Goal: Task Accomplishment & Management: Manage account settings

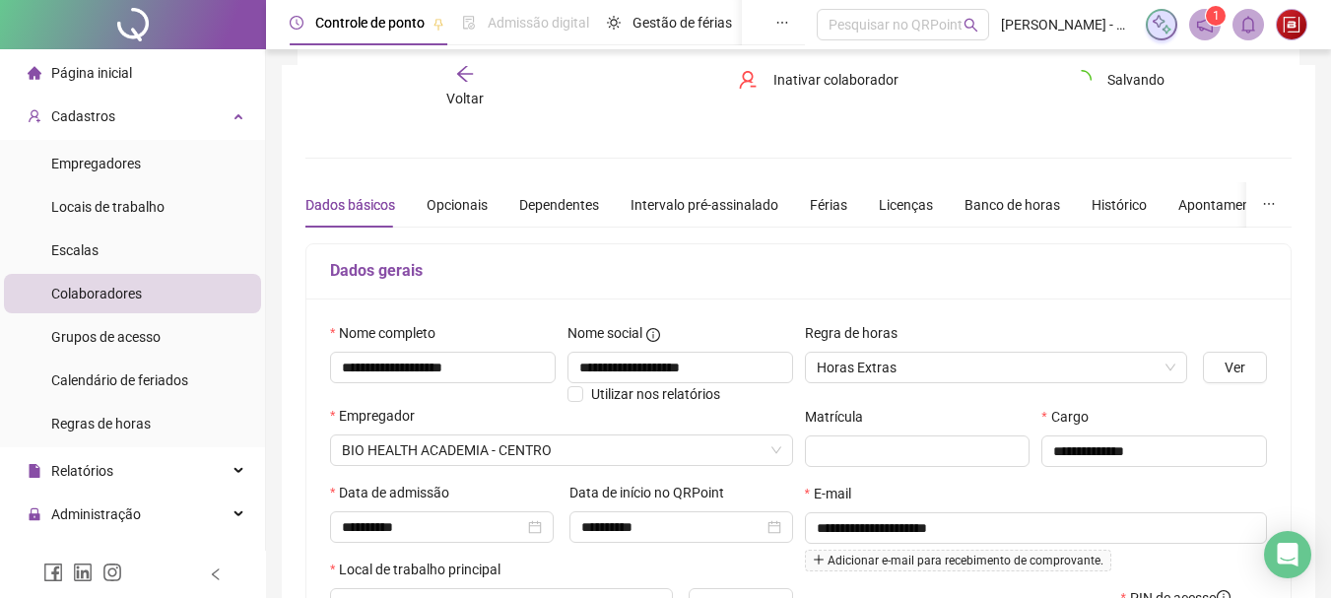
scroll to position [263, 0]
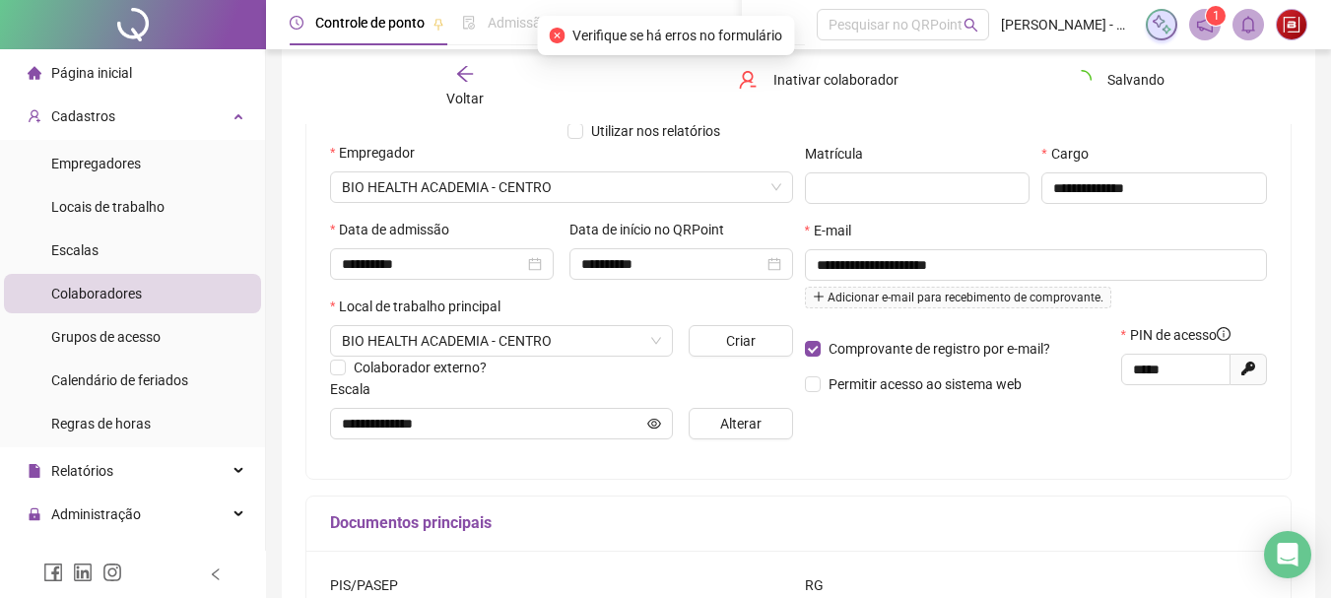
click at [479, 77] on div "Voltar" at bounding box center [465, 86] width 152 height 45
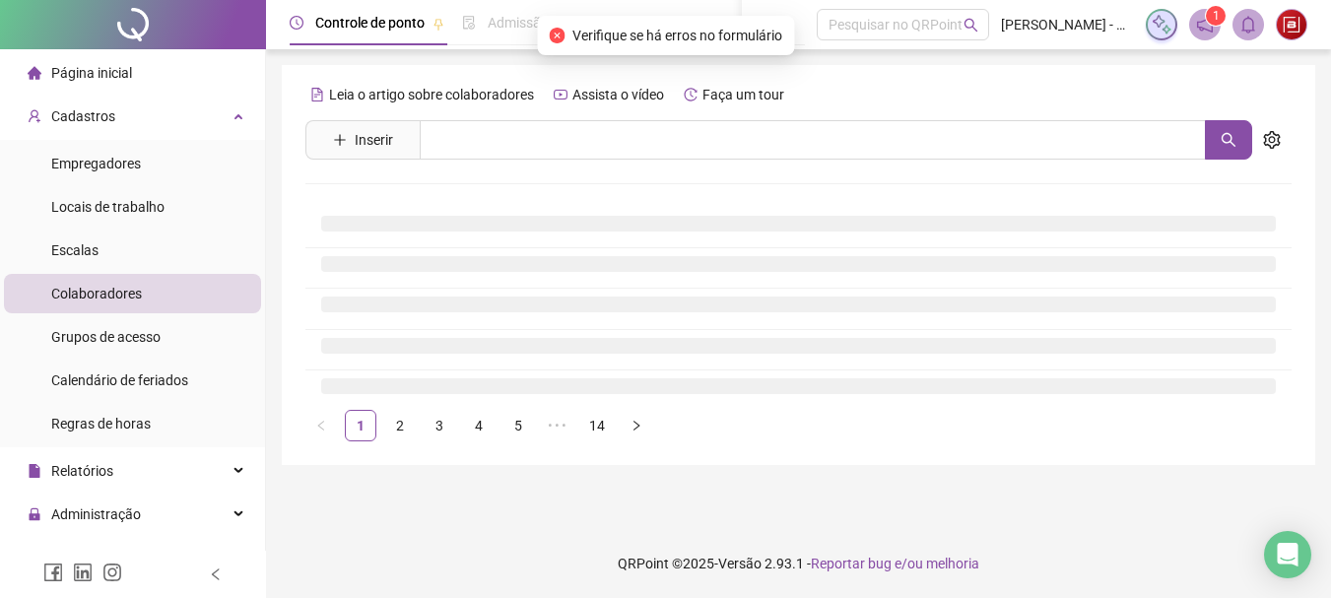
scroll to position [0, 0]
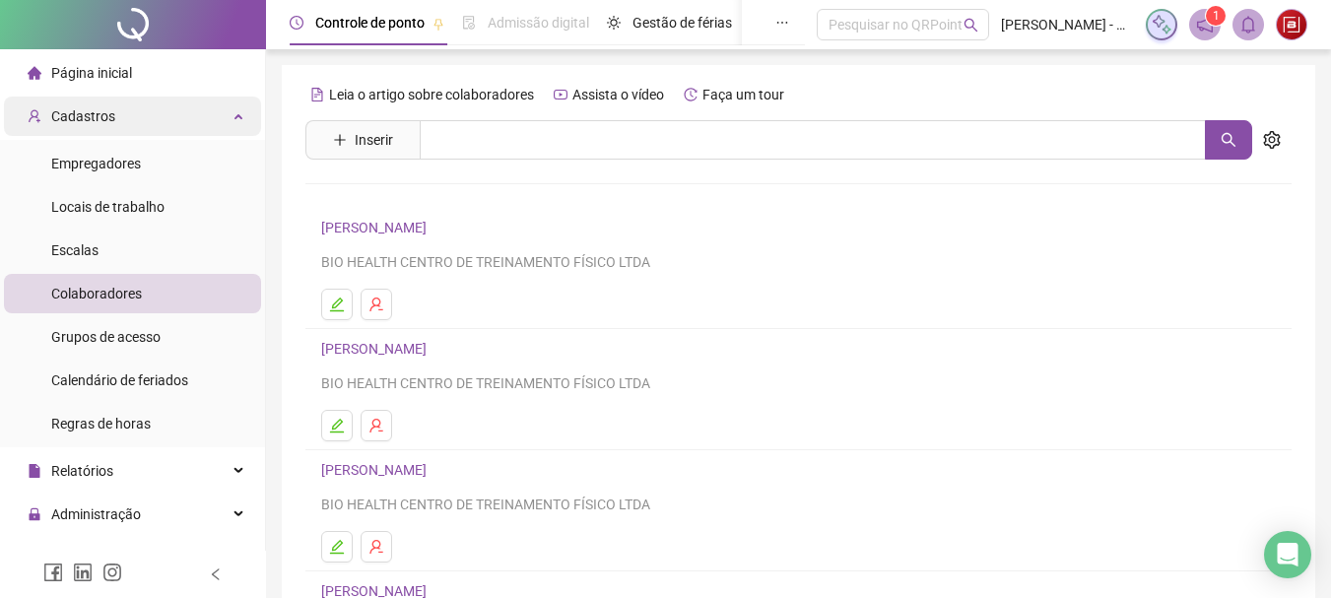
click at [214, 111] on div "Cadastros" at bounding box center [132, 116] width 257 height 39
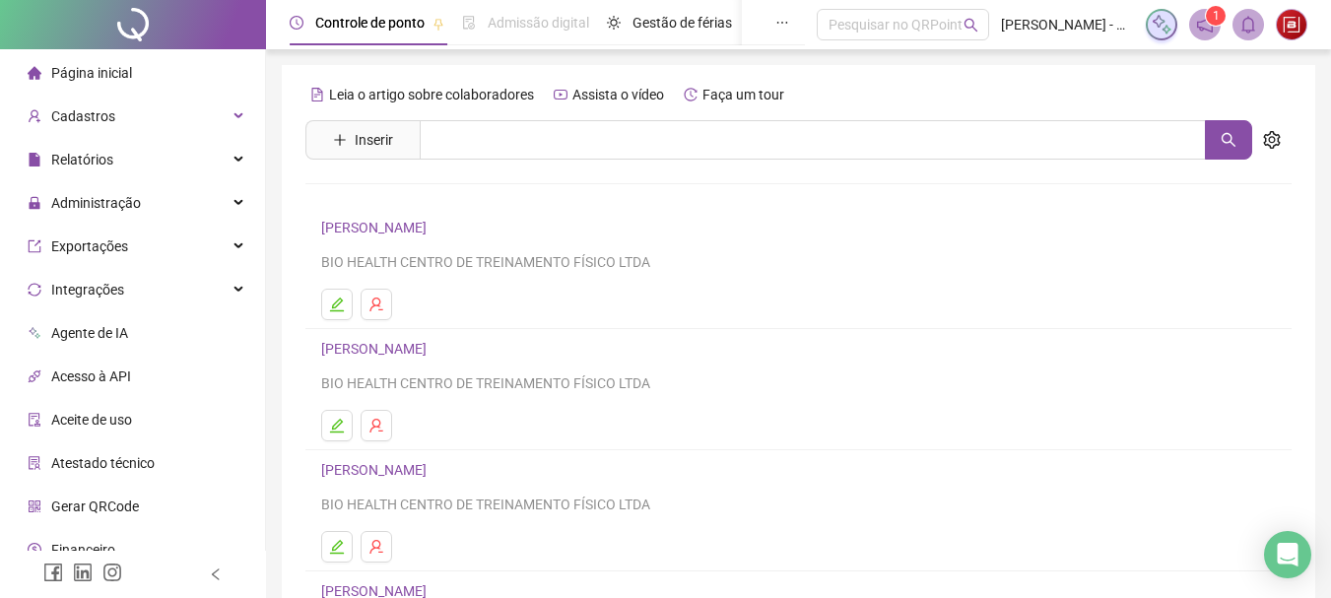
click at [183, 77] on li "Página inicial" at bounding box center [132, 72] width 257 height 39
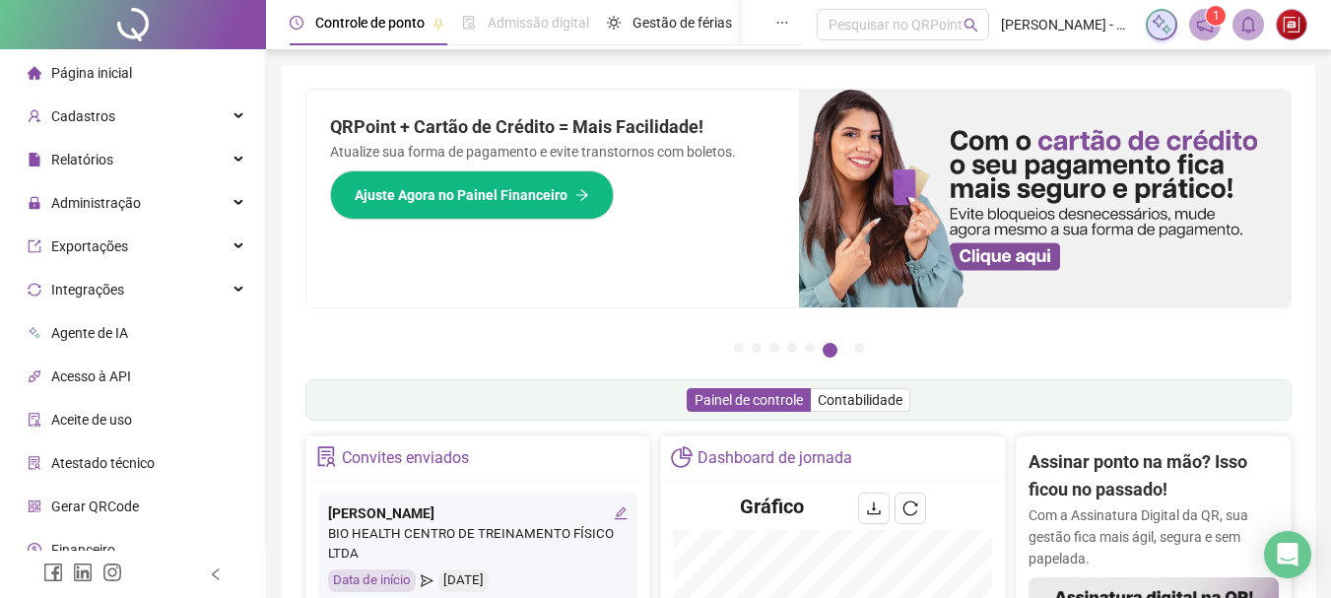
click at [489, 297] on div "QRPoint + Cartão de Crédito = Mais Facilidade! Atualize sua forma de pagamento …" at bounding box center [552, 199] width 493 height 218
click at [142, 128] on div "Cadastros" at bounding box center [132, 116] width 257 height 39
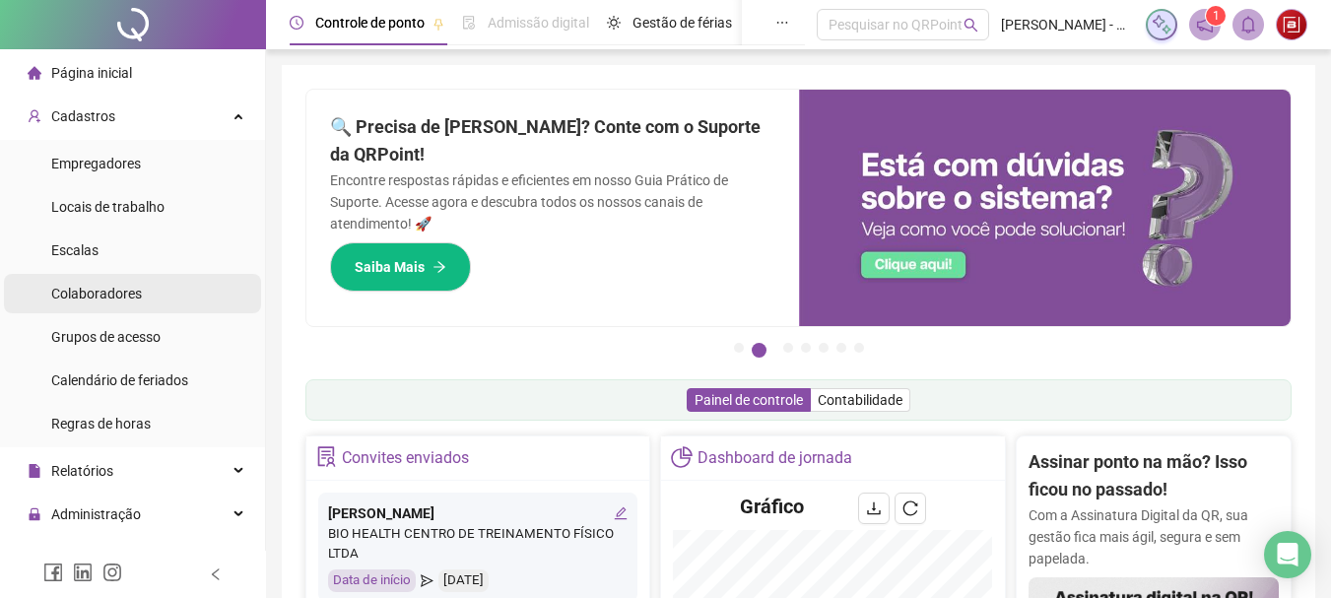
click at [123, 300] on span "Colaboradores" at bounding box center [96, 294] width 91 height 16
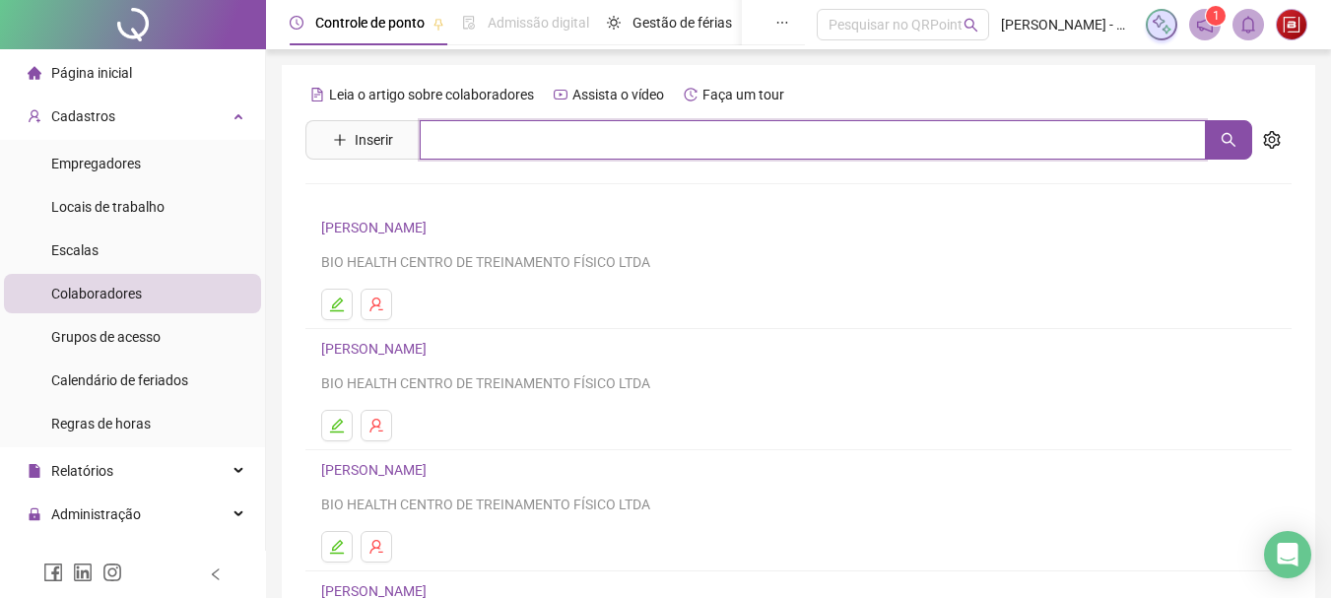
click at [520, 153] on input "text" at bounding box center [813, 139] width 786 height 39
type input "******"
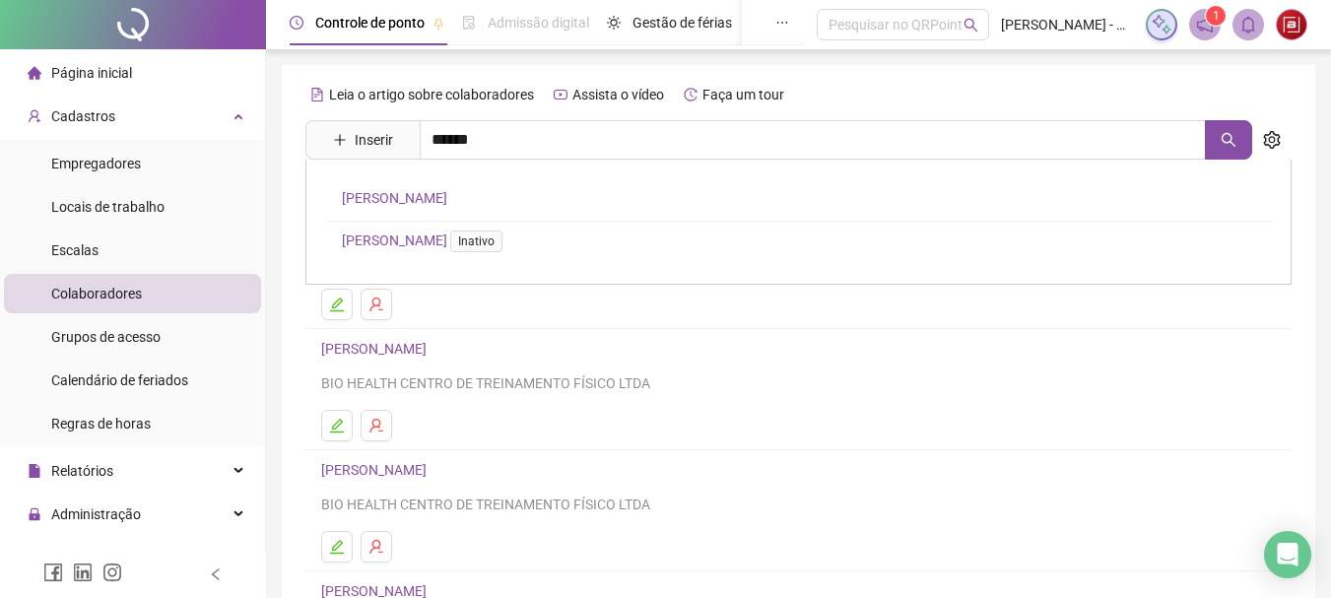
click at [447, 198] on link "[PERSON_NAME]" at bounding box center [394, 198] width 105 height 16
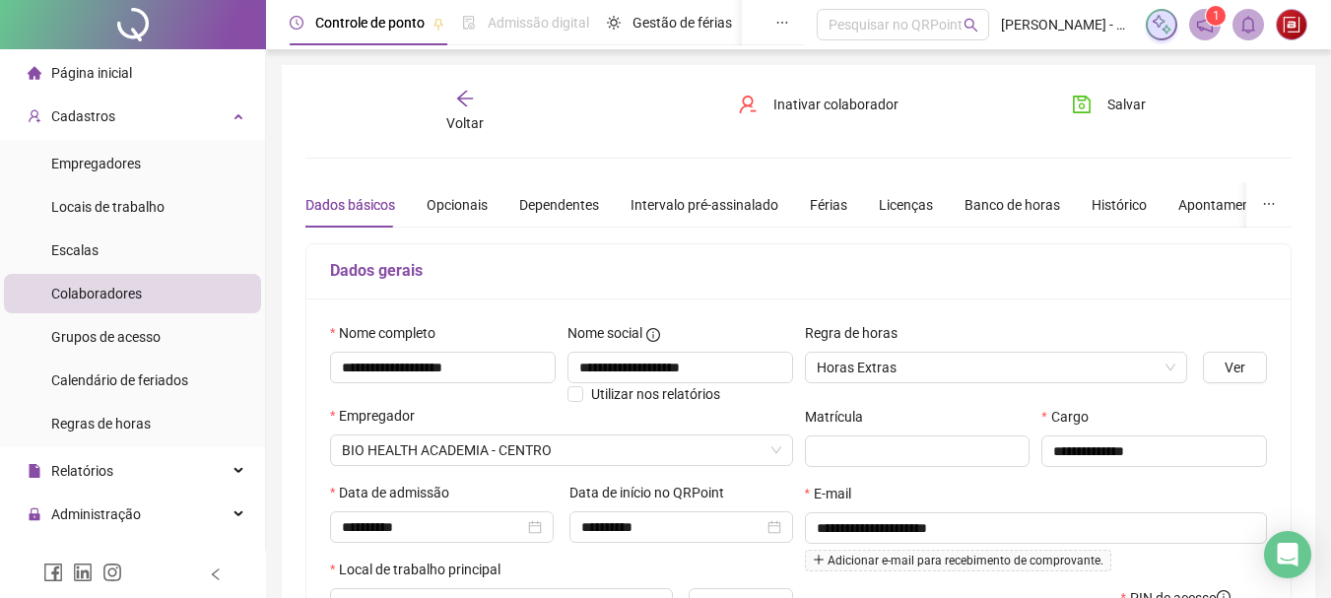
type input "**********"
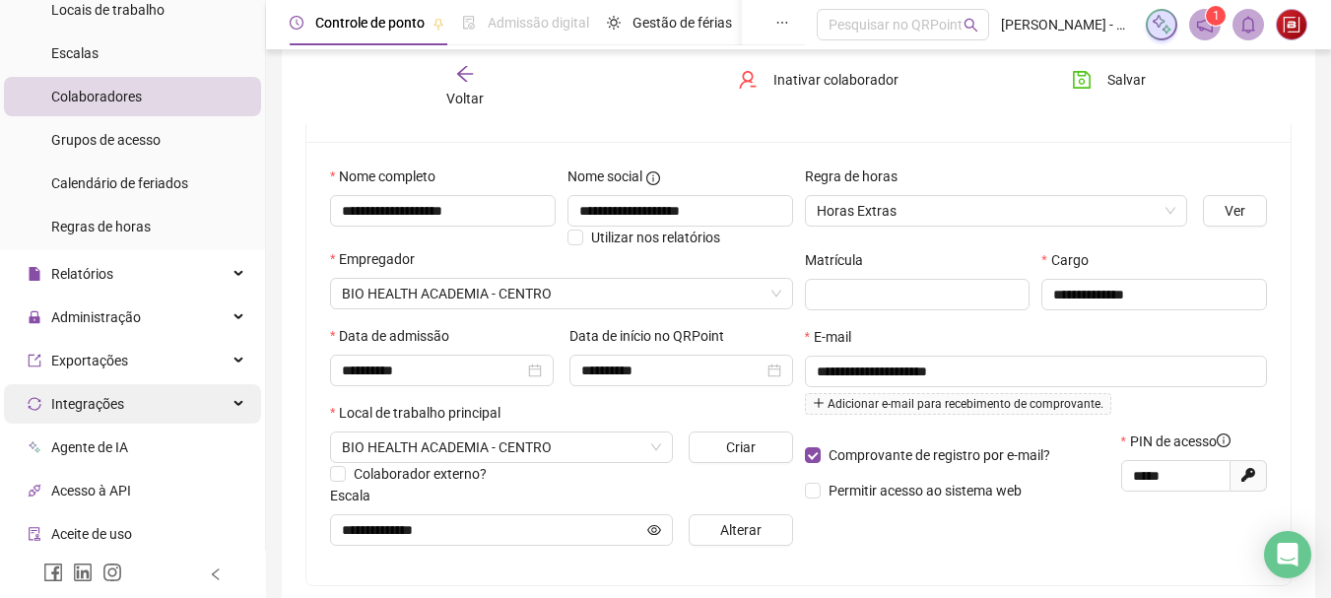
scroll to position [362, 0]
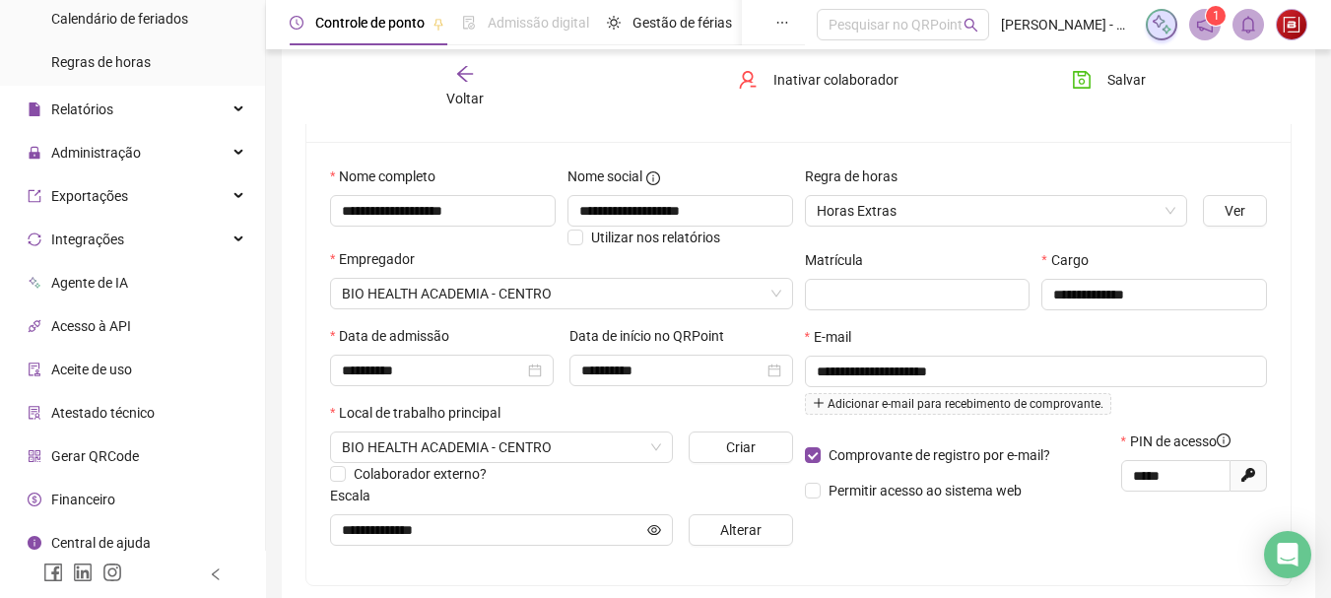
click at [158, 464] on li "Gerar QRCode" at bounding box center [132, 455] width 257 height 39
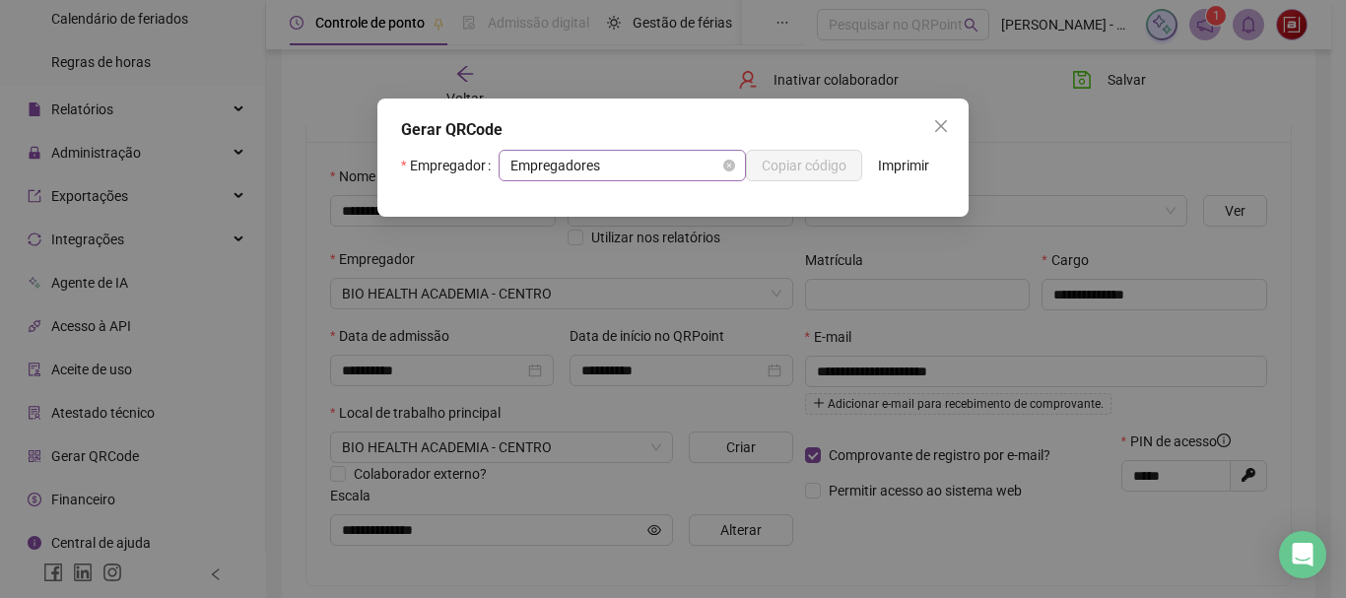
click at [618, 156] on span "Empregadores" at bounding box center [622, 166] width 224 height 30
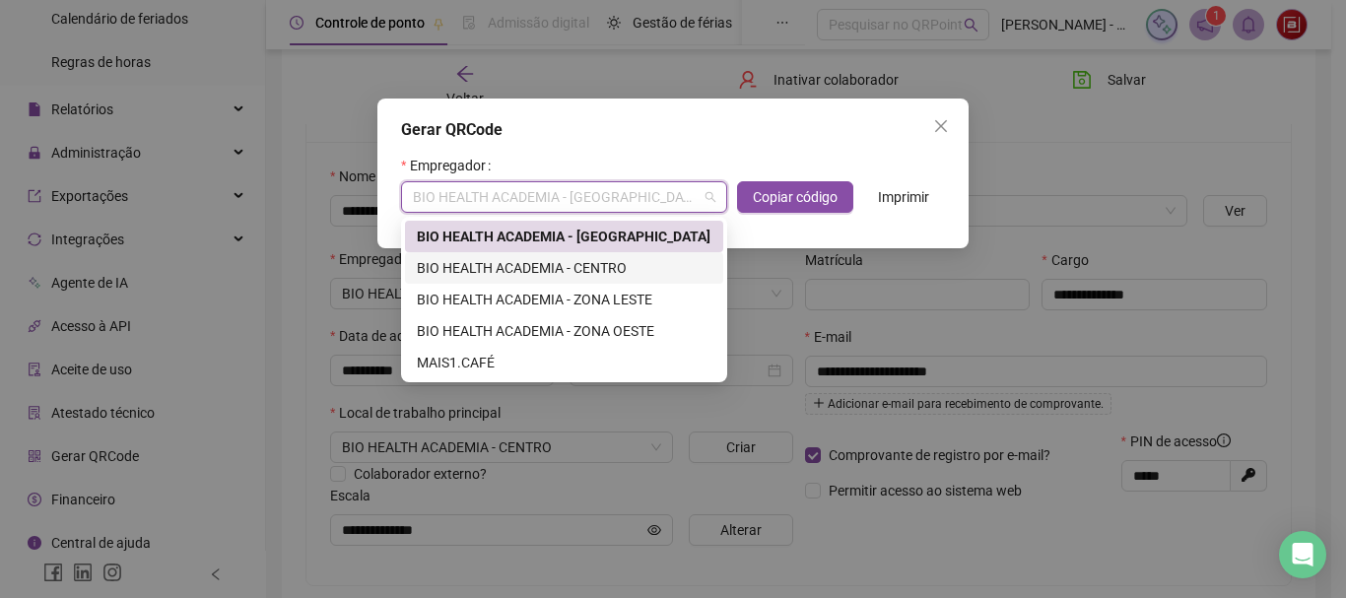
click at [599, 280] on div "BIO HEALTH ACADEMIA - CENTRO" at bounding box center [564, 268] width 318 height 32
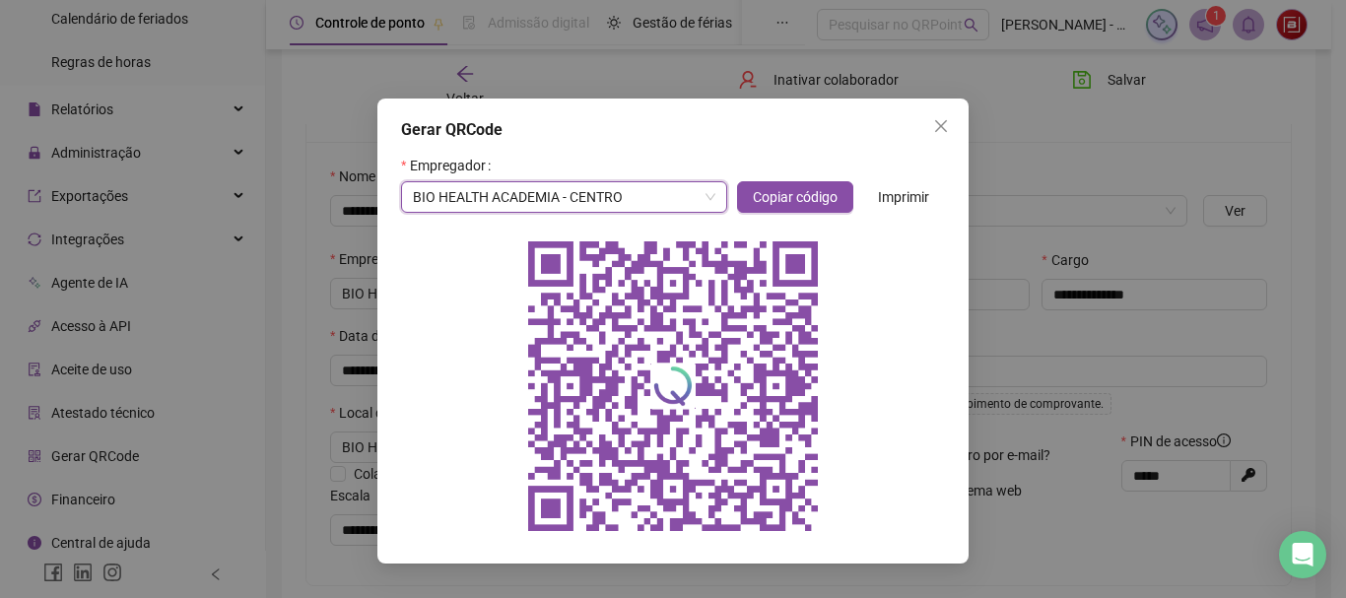
click at [939, 124] on icon "close" at bounding box center [941, 126] width 12 height 12
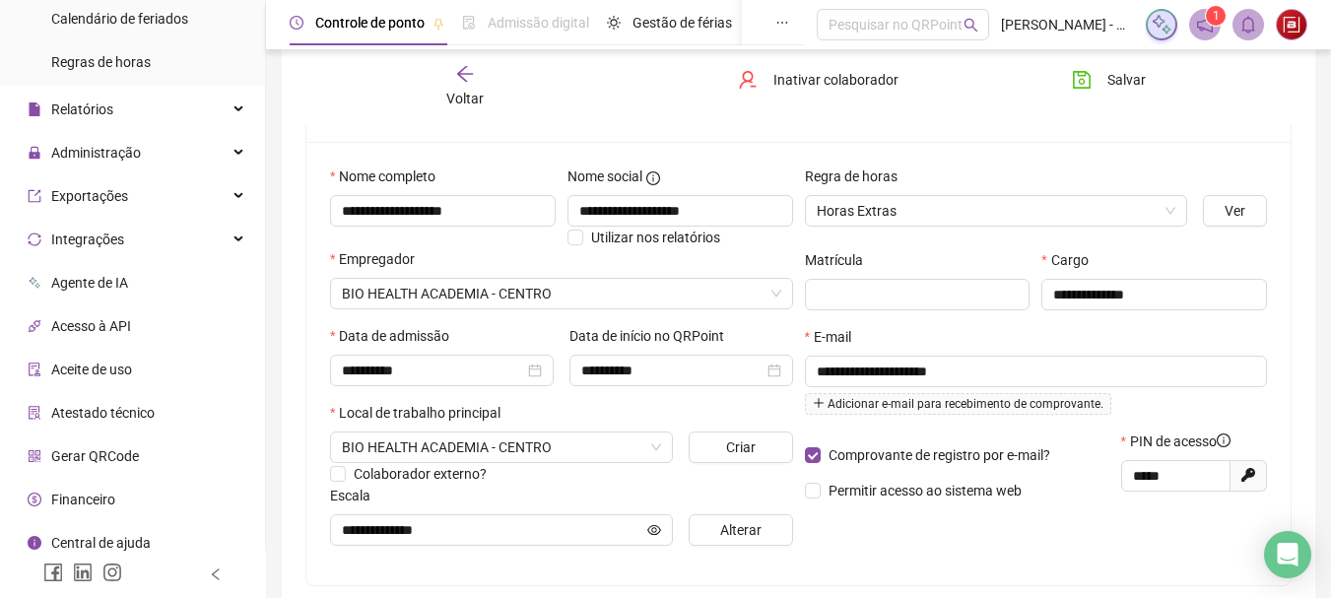
click at [620, 111] on div "Voltar Inativar colaborador [PERSON_NAME]" at bounding box center [799, 86] width 1002 height 75
click at [1102, 79] on button "Salvar" at bounding box center [1108, 80] width 103 height 32
click at [471, 80] on icon "arrow-left" at bounding box center [465, 74] width 20 height 20
